Goal: Task Accomplishment & Management: Use online tool/utility

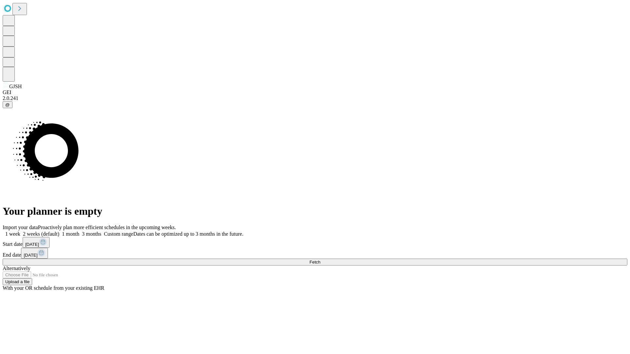
click at [320, 260] on span "Fetch" at bounding box center [314, 262] width 11 height 5
